Goal: Information Seeking & Learning: Learn about a topic

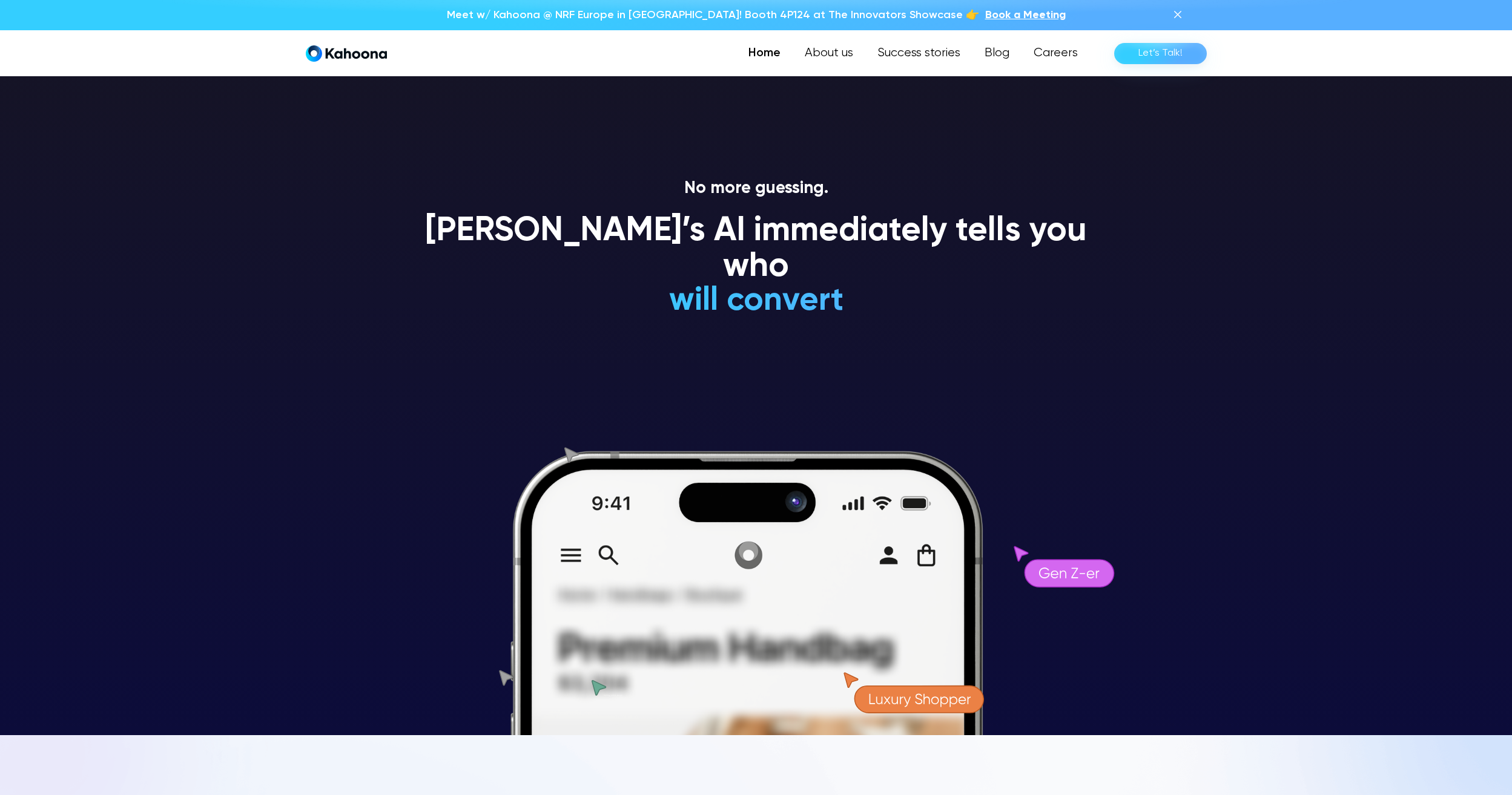
scroll to position [61, 0]
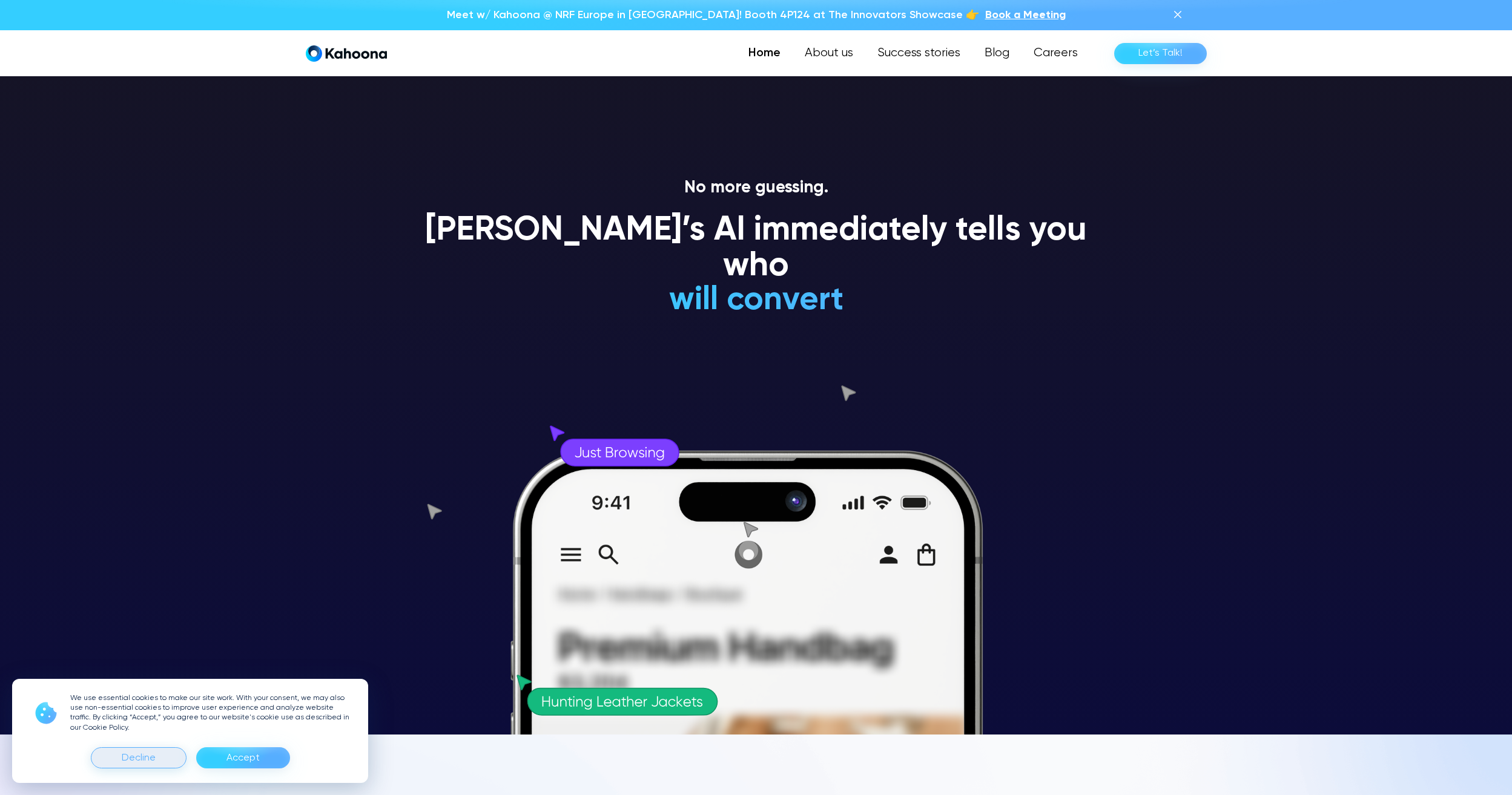
click at [143, 751] on div "Decline" at bounding box center [139, 759] width 33 height 20
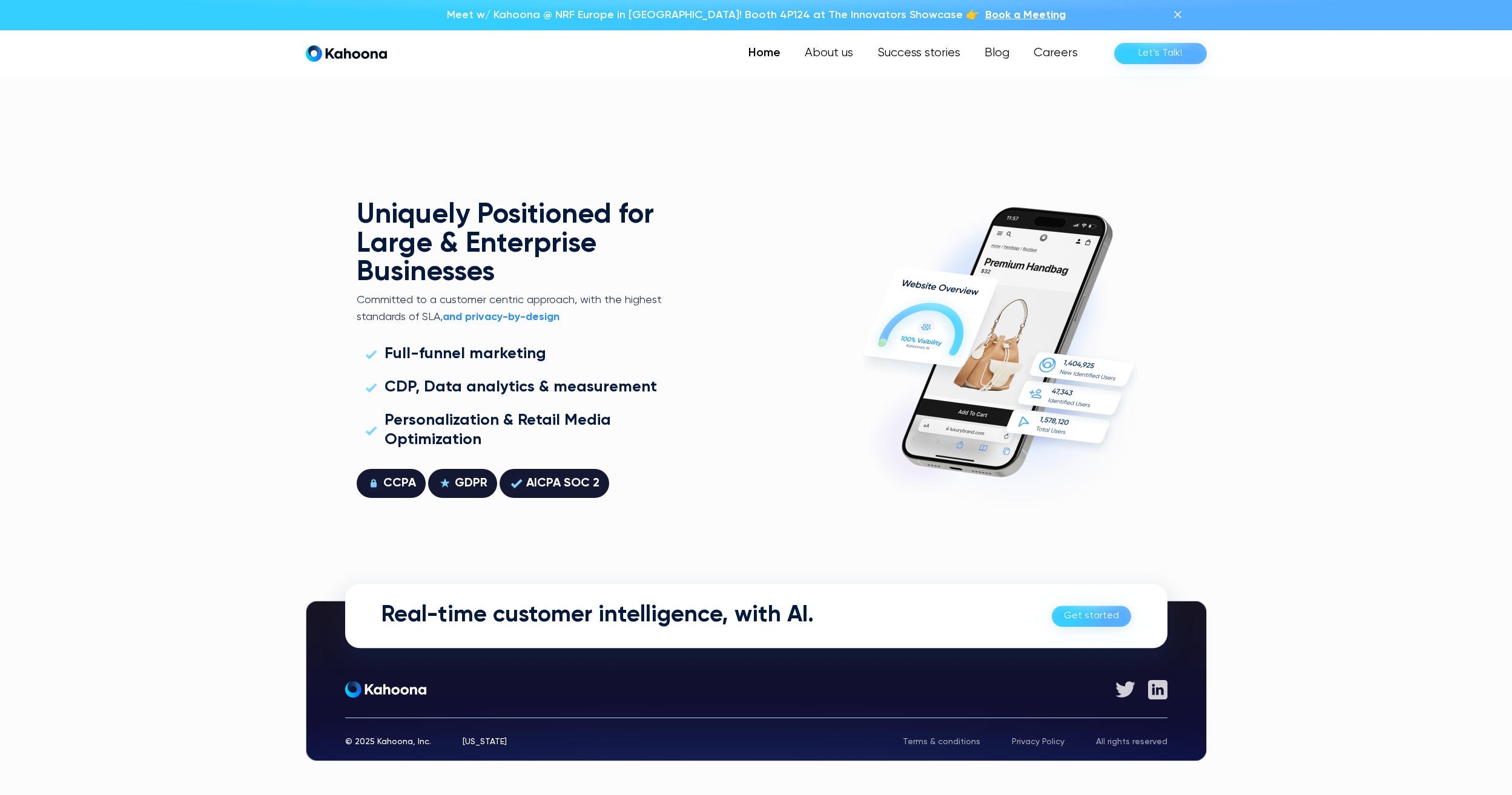
scroll to position [3464, 0]
click at [858, 54] on link "About us" at bounding box center [828, 53] width 74 height 25
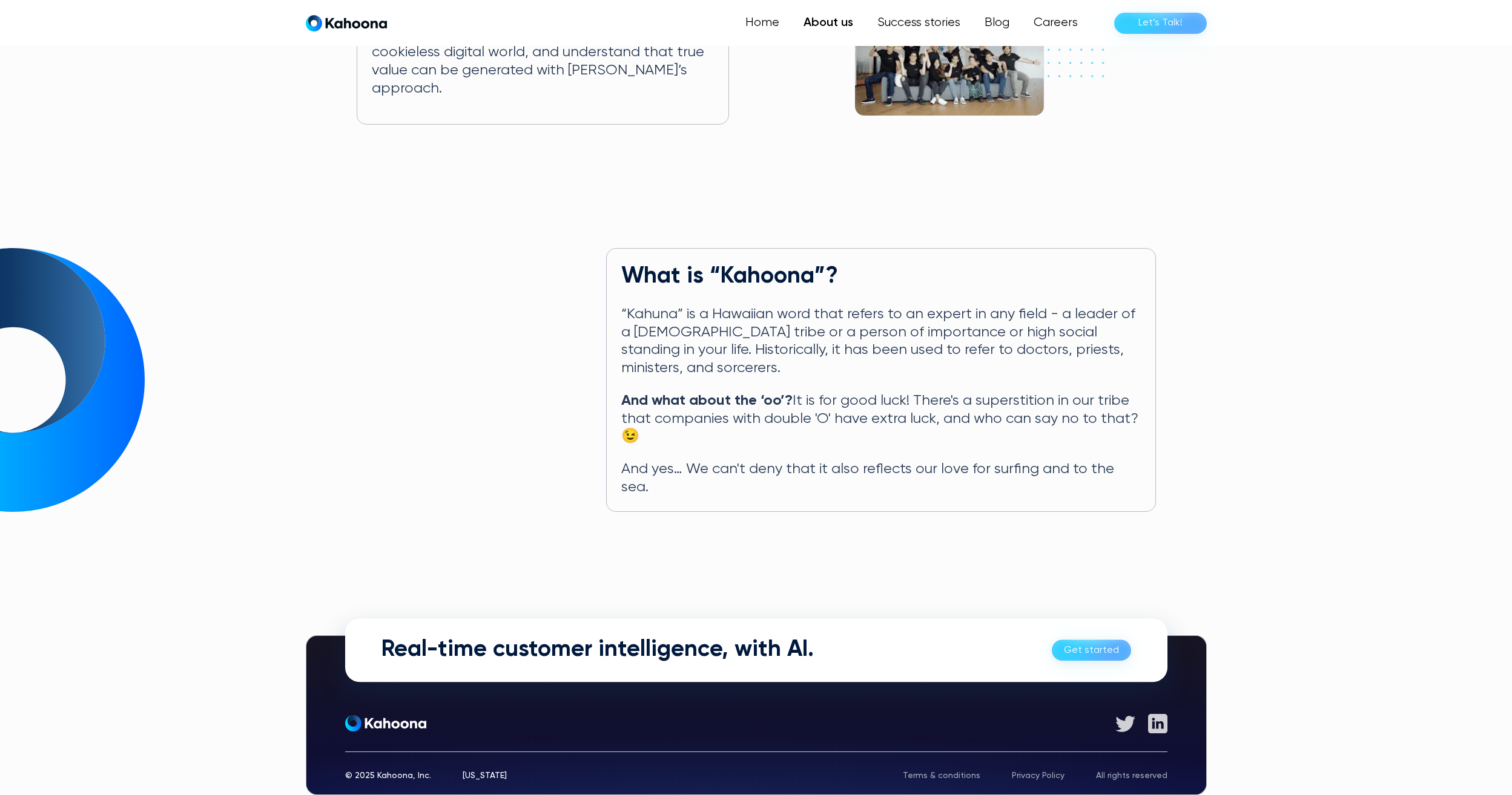
scroll to position [416, 0]
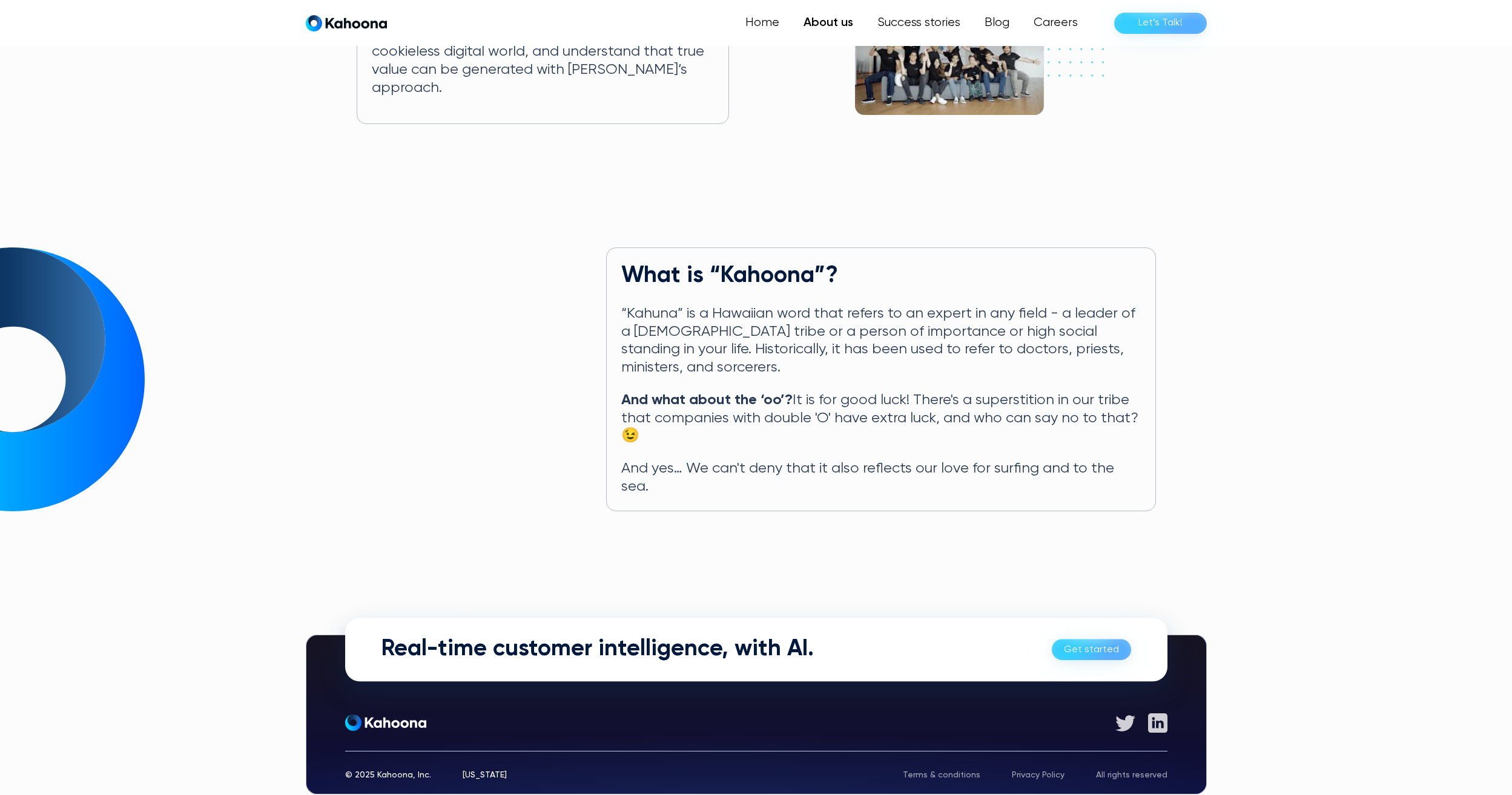
drag, startPoint x: 305, startPoint y: 405, endPoint x: 653, endPoint y: 373, distance: 349.5
click at [305, 405] on section "What is “Kahoona”? “Kahuna” is a Hawaiian word that refers to an expert in any …" at bounding box center [756, 379] width 1512 height 263
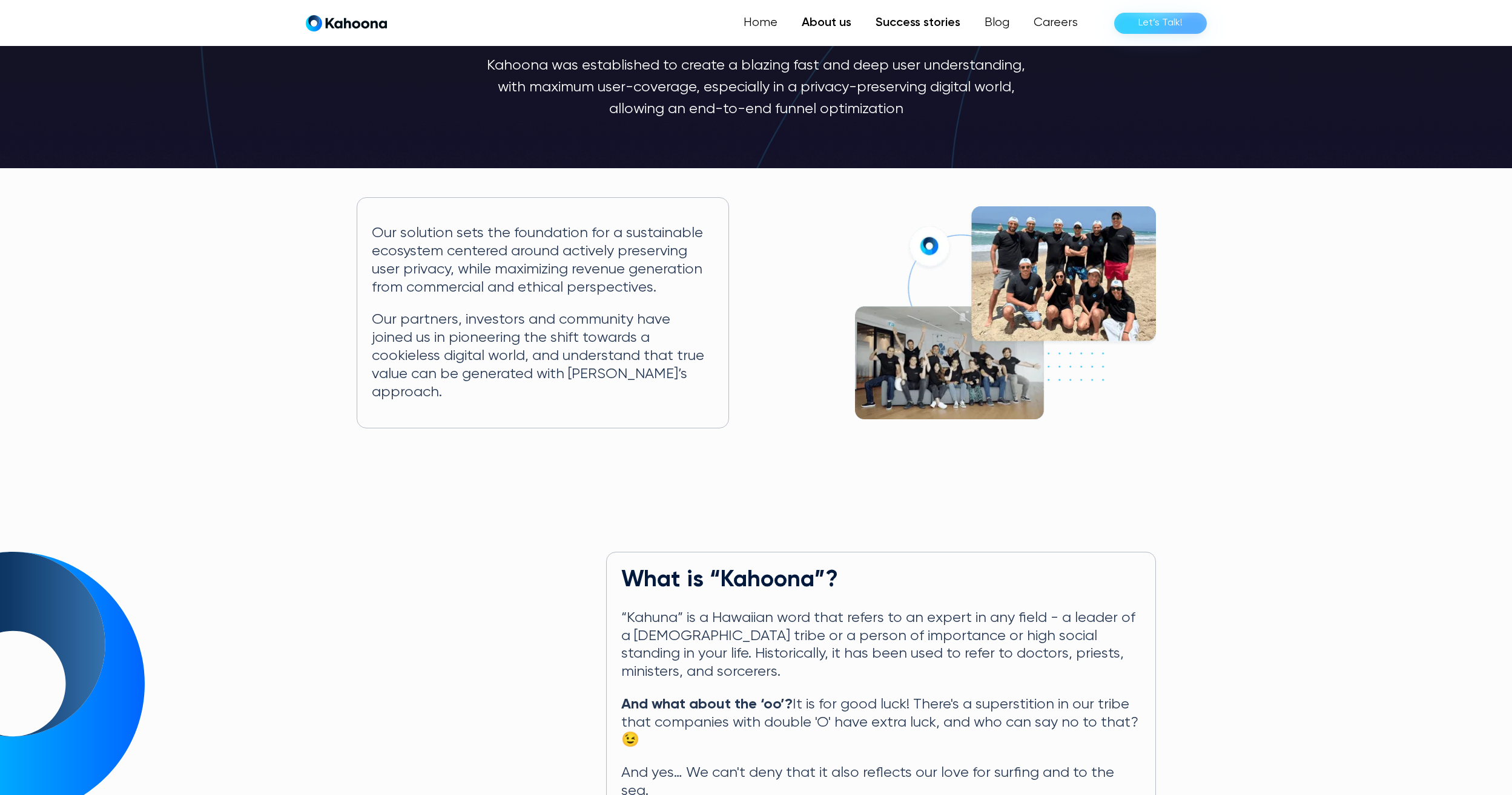
click at [924, 19] on link "Success stories" at bounding box center [917, 23] width 109 height 25
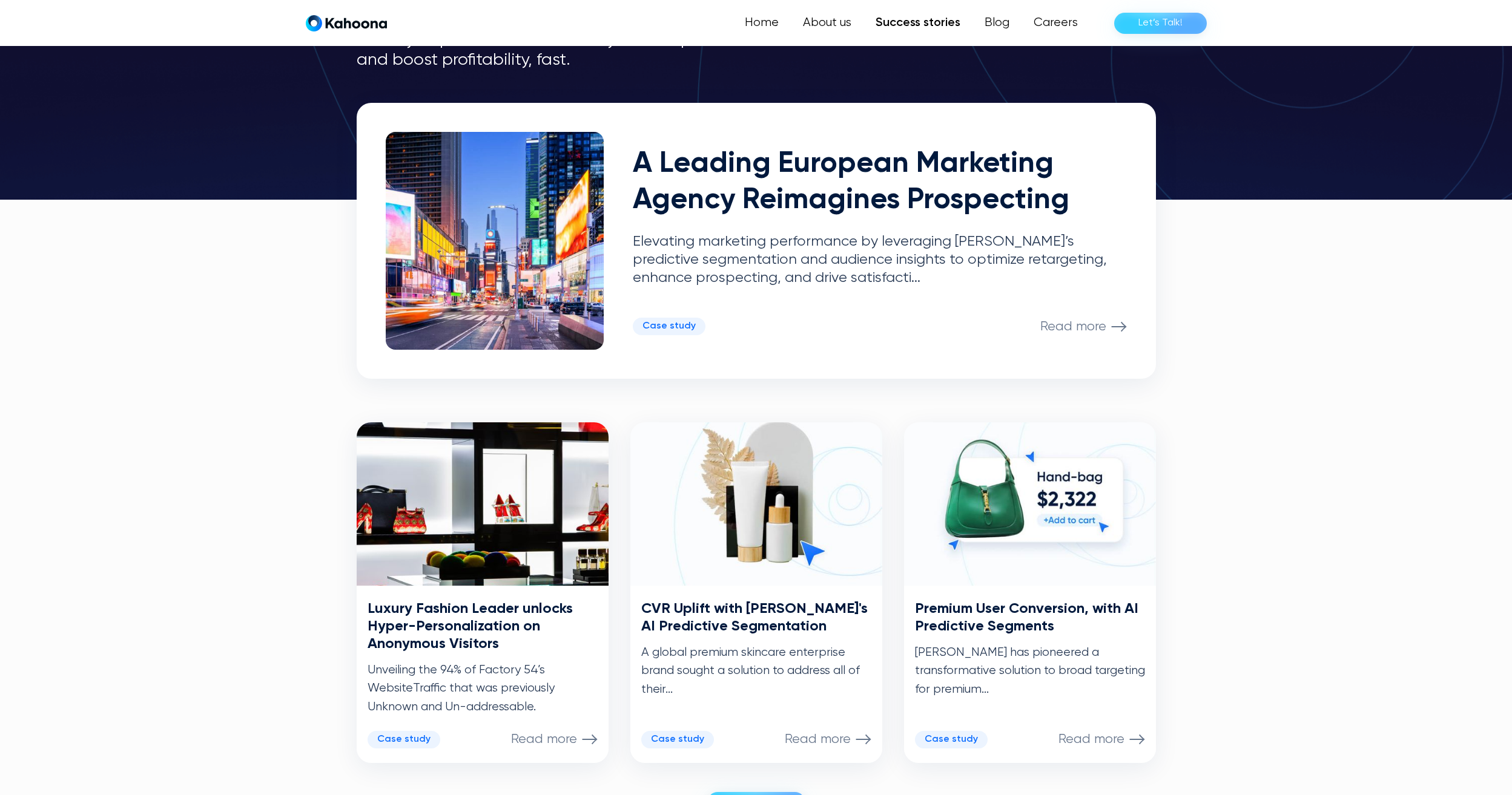
scroll to position [244, 0]
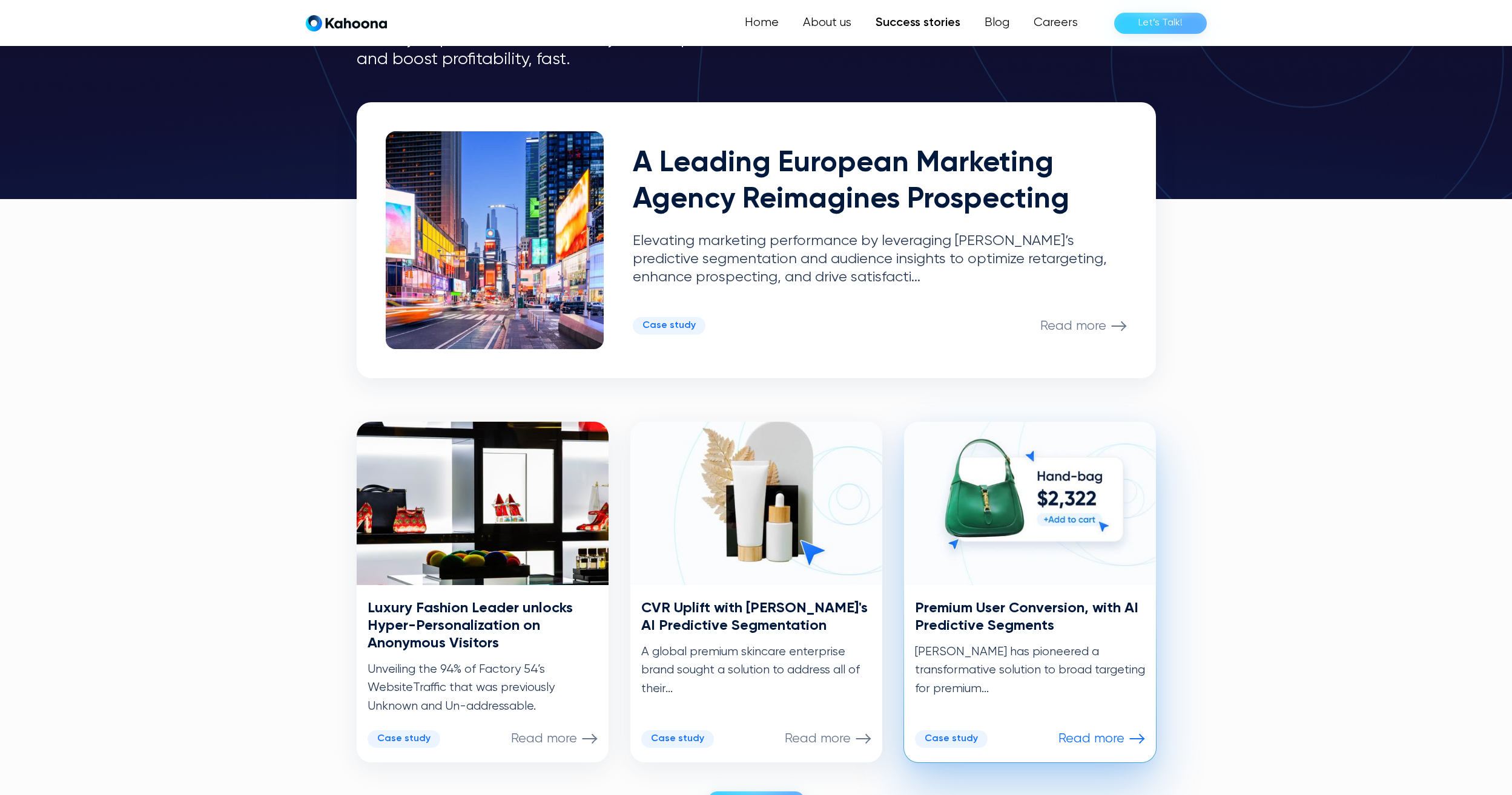
click at [1112, 733] on p "Read more" at bounding box center [1090, 739] width 66 height 16
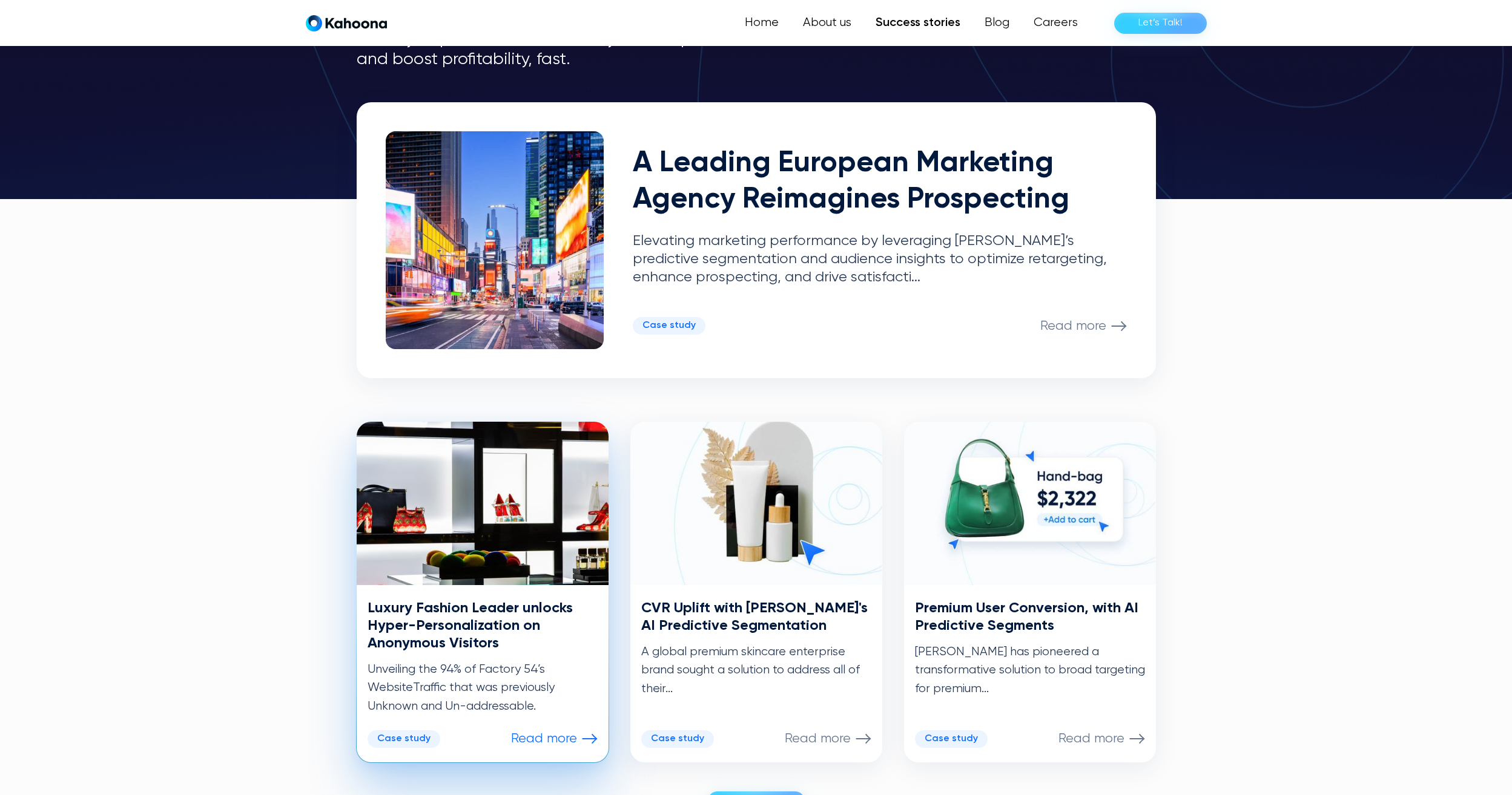
click at [543, 742] on p "Read more" at bounding box center [544, 739] width 66 height 16
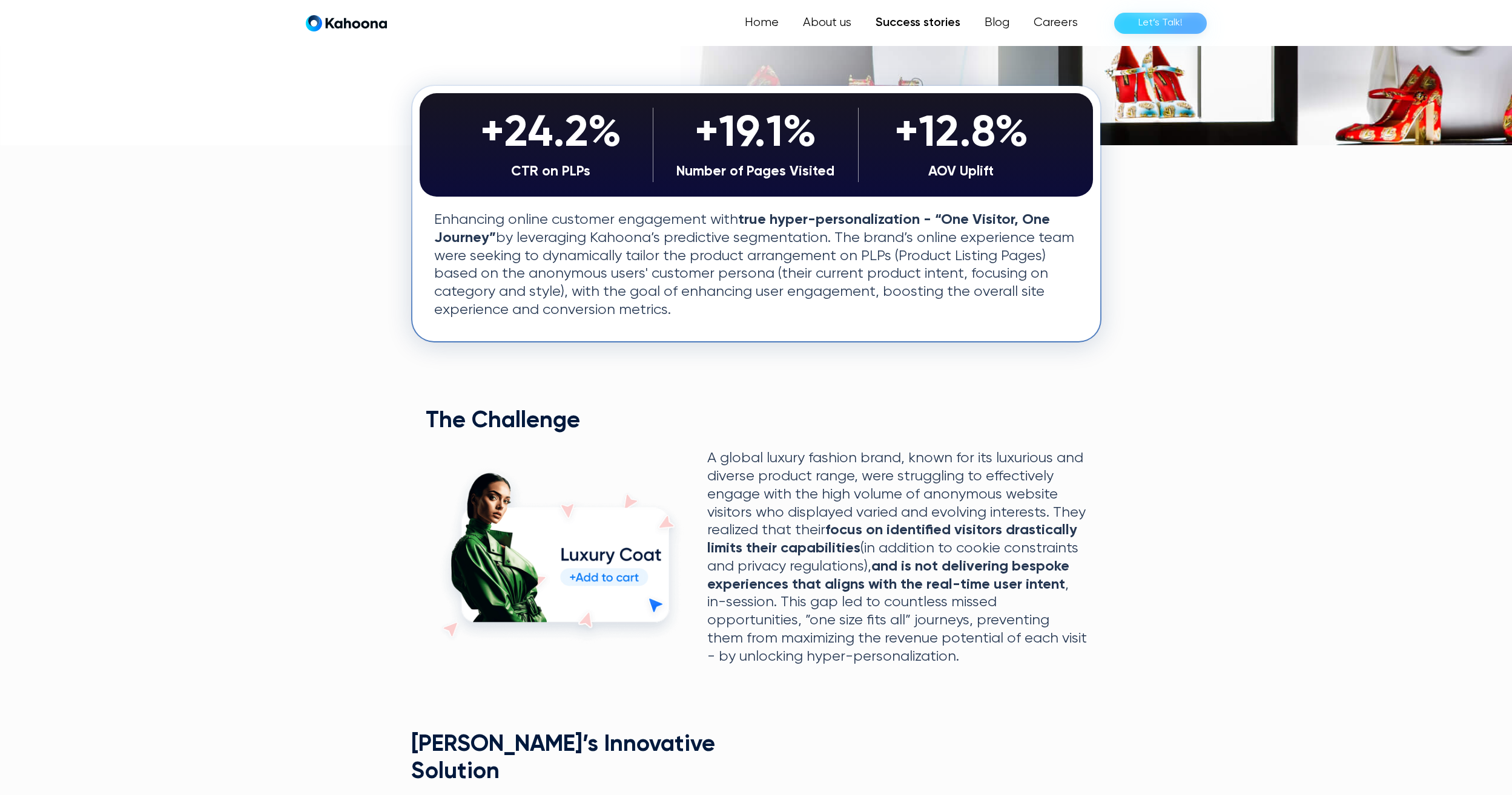
scroll to position [242, 0]
drag, startPoint x: 748, startPoint y: 23, endPoint x: 733, endPoint y: 17, distance: 16.2
click at [748, 23] on link "Home" at bounding box center [762, 23] width 56 height 25
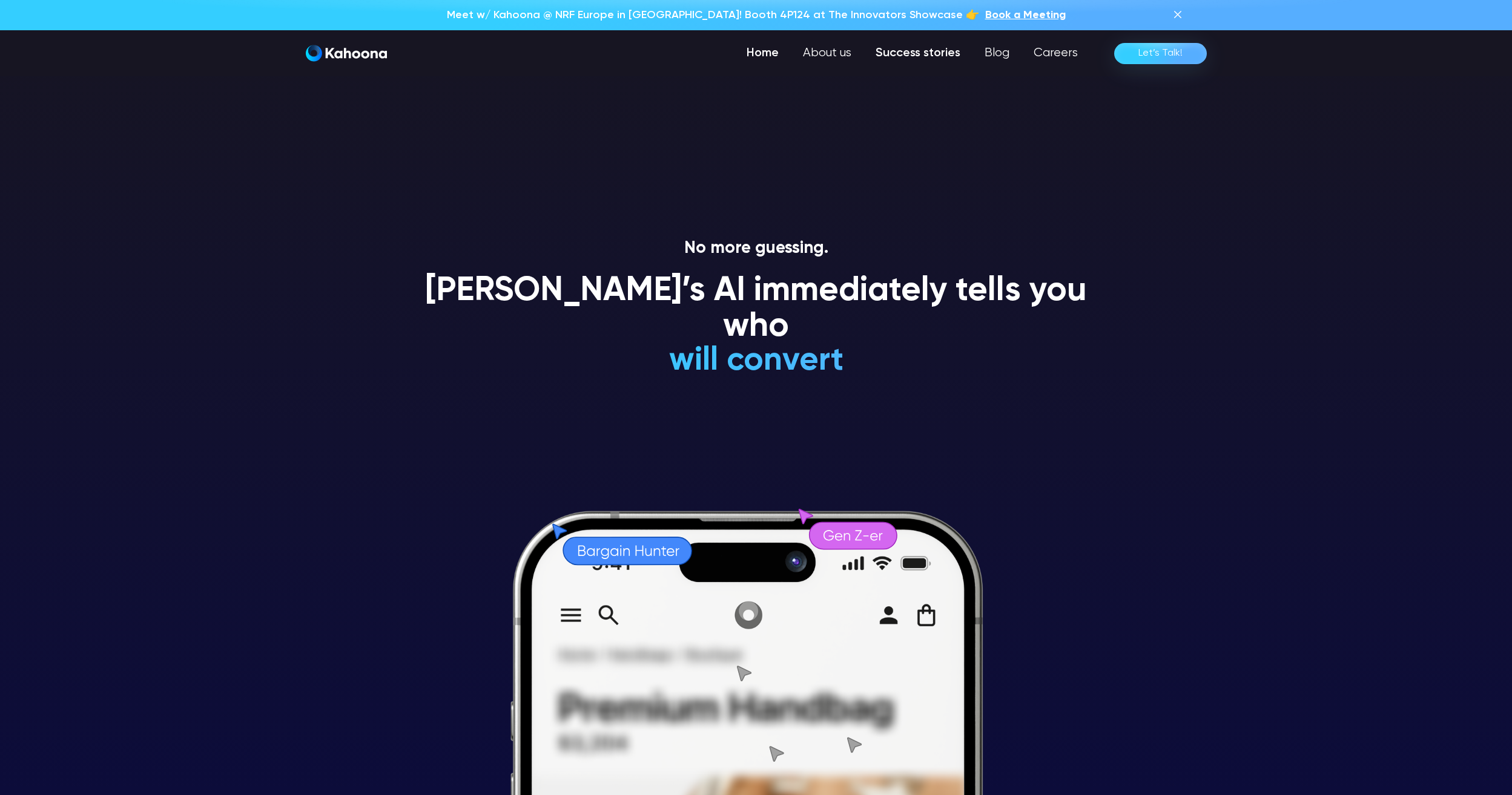
click at [926, 50] on link "Success stories" at bounding box center [917, 53] width 109 height 25
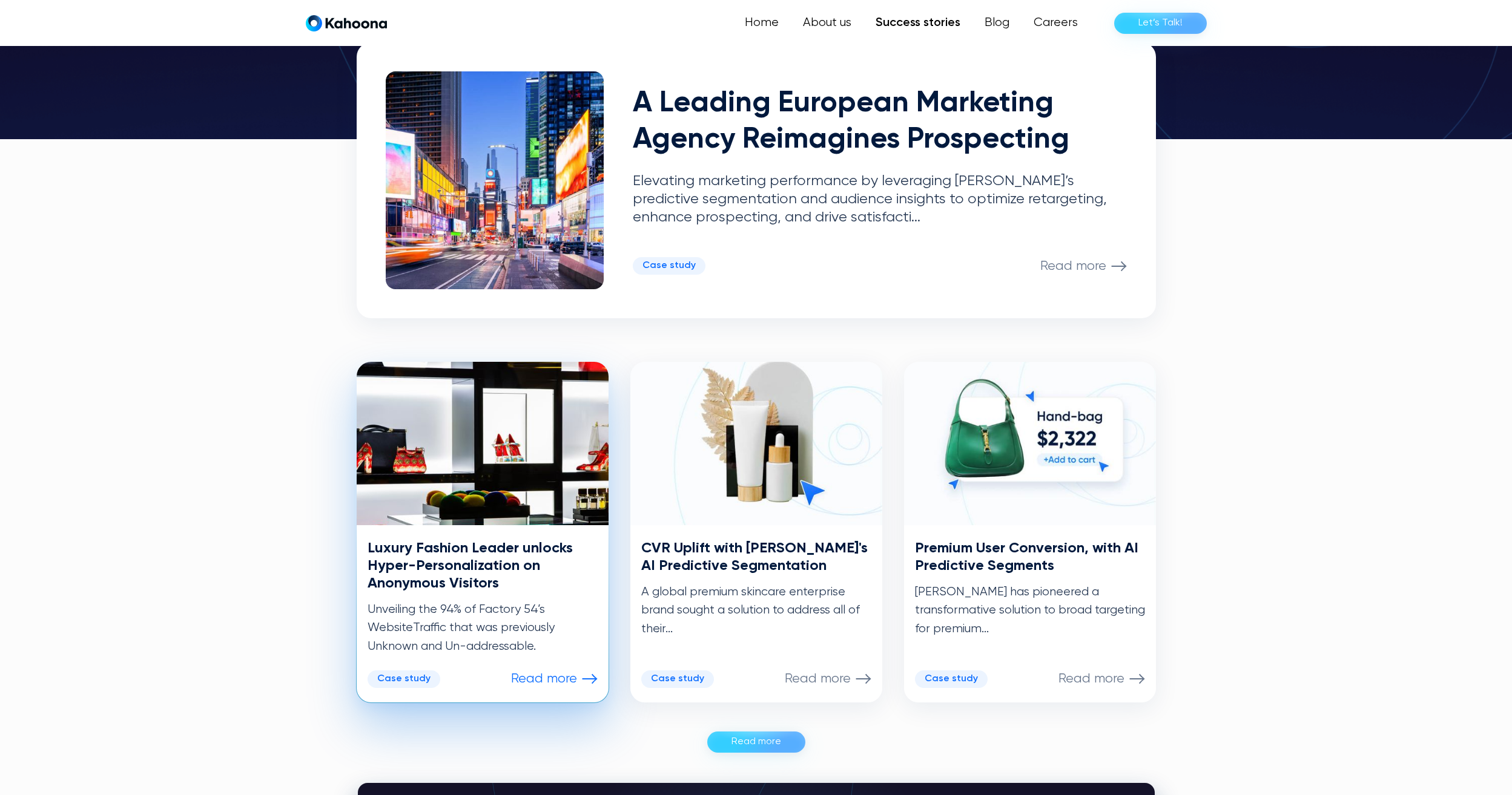
scroll to position [305, 0]
click at [453, 435] on img at bounding box center [483, 443] width 252 height 163
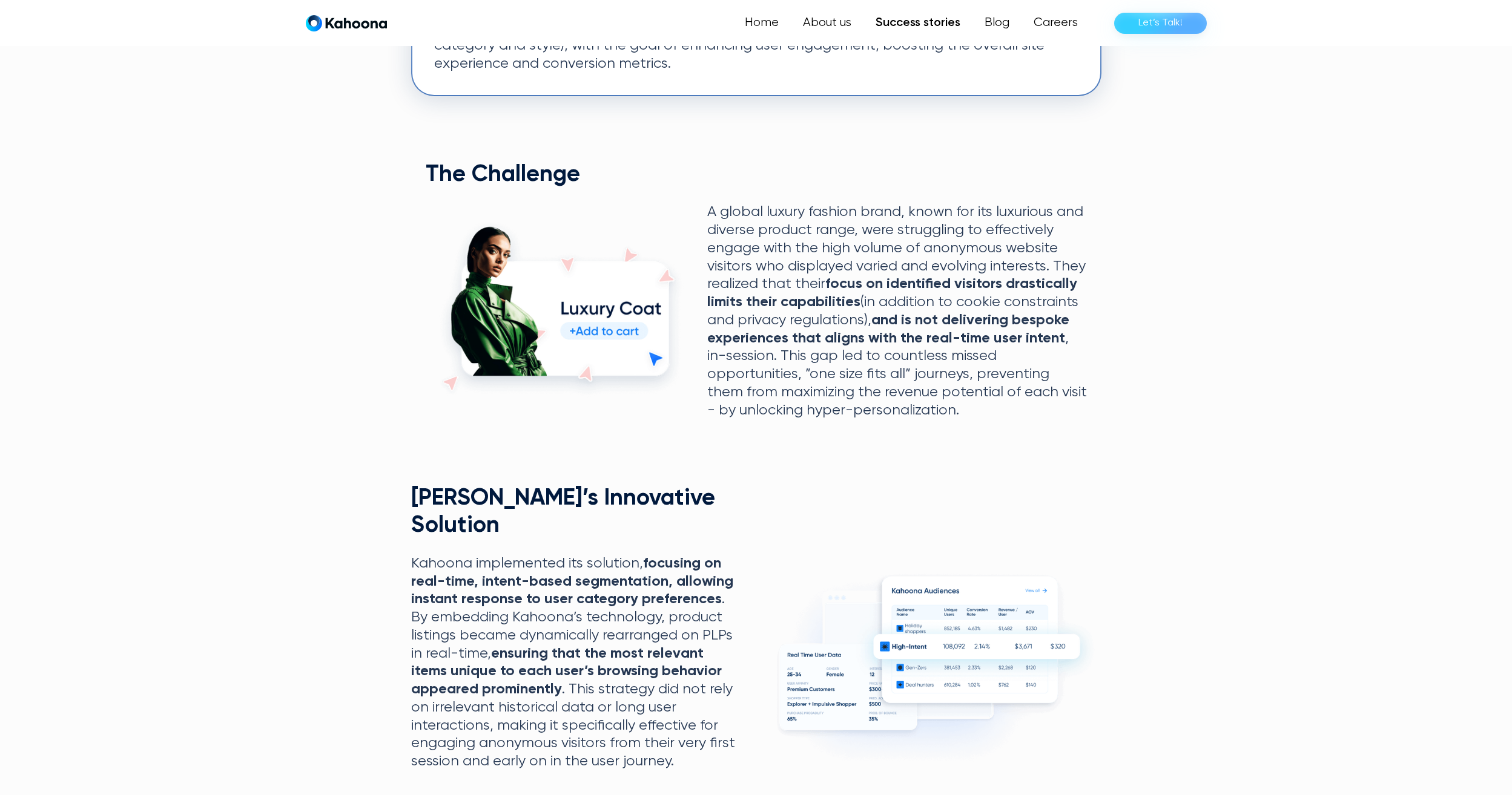
scroll to position [487, 0]
click at [1178, 435] on section "+24.2% CTR on PLPs +19.1% Number of Pages Visited +12.8% AOV Uplift +24.2% CTR …" at bounding box center [756, 399] width 1512 height 999
